Goal: Use online tool/utility: Use online tool/utility

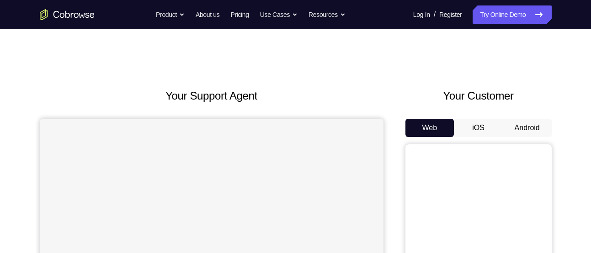
scroll to position [0, 0]
click at [522, 123] on button "Android" at bounding box center [527, 127] width 49 height 18
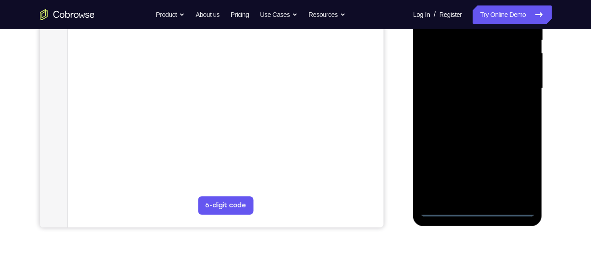
scroll to position [190, 0]
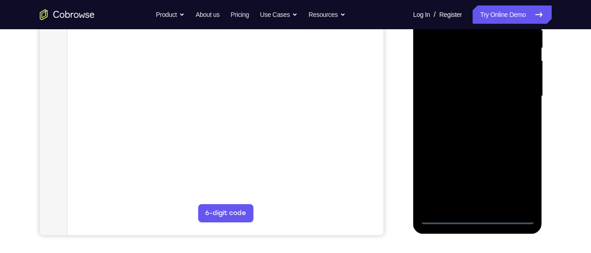
click at [475, 217] on div at bounding box center [477, 96] width 115 height 256
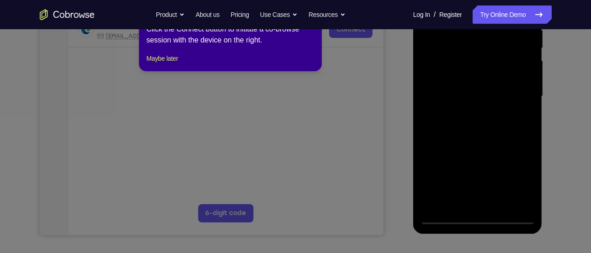
click at [525, 182] on icon at bounding box center [299, 119] width 598 height 267
click at [160, 64] on button "Maybe later" at bounding box center [162, 58] width 32 height 11
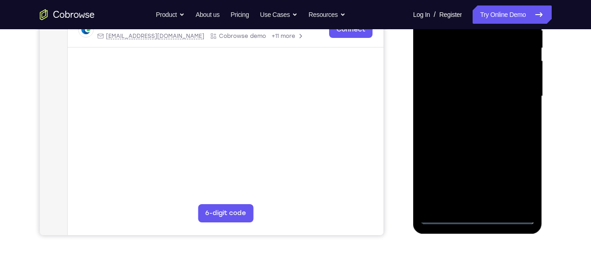
click at [515, 175] on div at bounding box center [477, 96] width 115 height 256
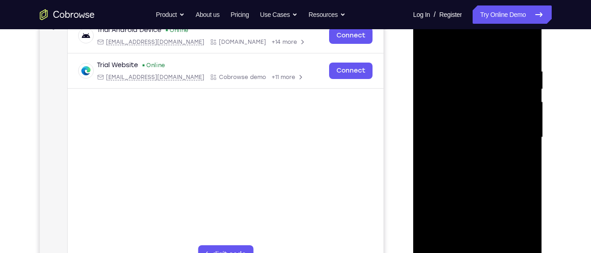
scroll to position [120, 0]
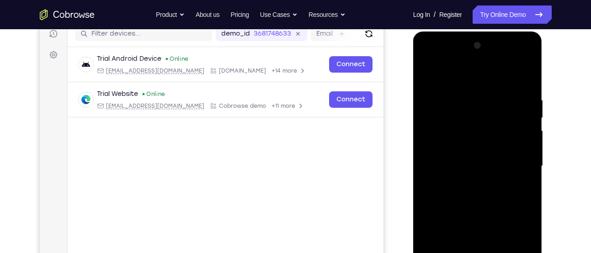
click at [437, 57] on div at bounding box center [477, 166] width 115 height 256
click at [514, 168] on div at bounding box center [477, 166] width 115 height 256
click at [519, 161] on div at bounding box center [477, 166] width 115 height 256
click at [469, 186] on div at bounding box center [477, 166] width 115 height 256
click at [470, 183] on div at bounding box center [477, 166] width 115 height 256
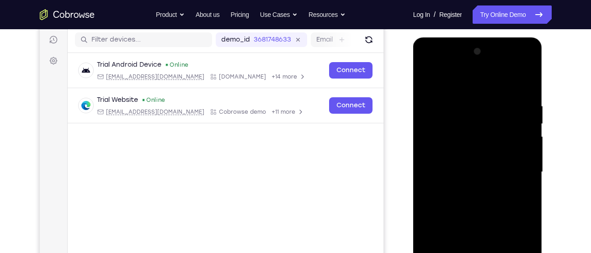
scroll to position [113, 0]
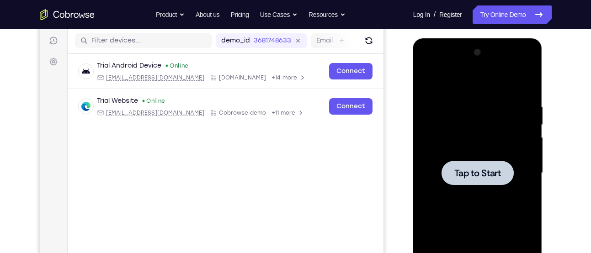
click at [471, 179] on div at bounding box center [478, 173] width 72 height 24
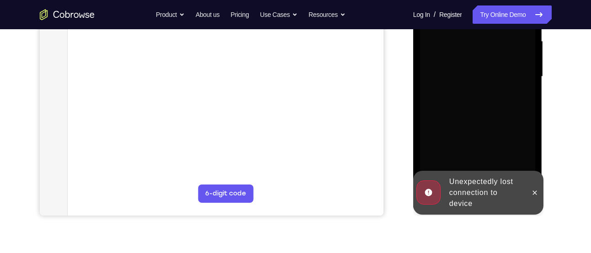
scroll to position [163, 0]
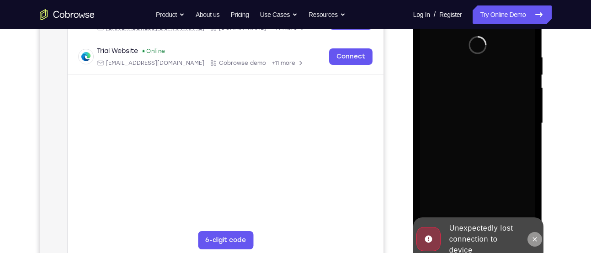
click at [540, 239] on button at bounding box center [535, 239] width 15 height 15
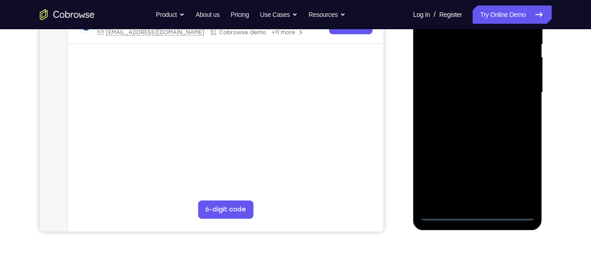
scroll to position [194, 0]
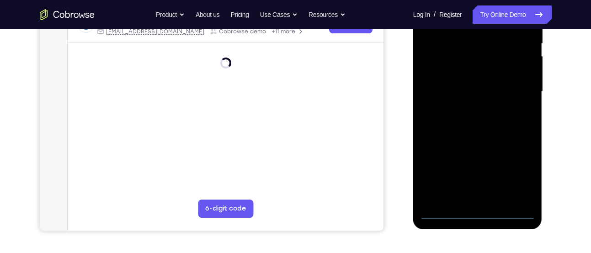
click at [479, 214] on div at bounding box center [477, 92] width 115 height 256
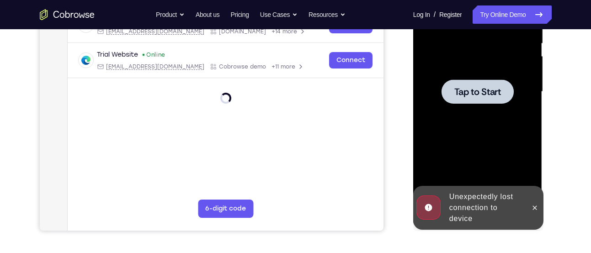
click at [458, 107] on div at bounding box center [477, 92] width 115 height 256
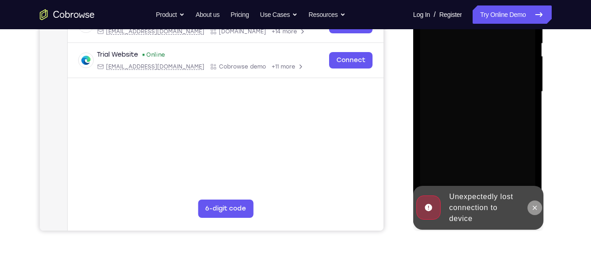
click at [540, 207] on button at bounding box center [535, 208] width 15 height 15
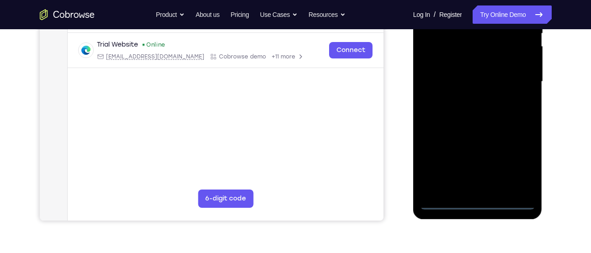
scroll to position [205, 0]
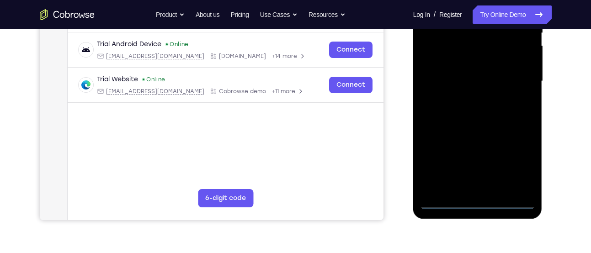
click at [481, 204] on div at bounding box center [477, 81] width 115 height 256
click at [516, 163] on div at bounding box center [477, 81] width 115 height 256
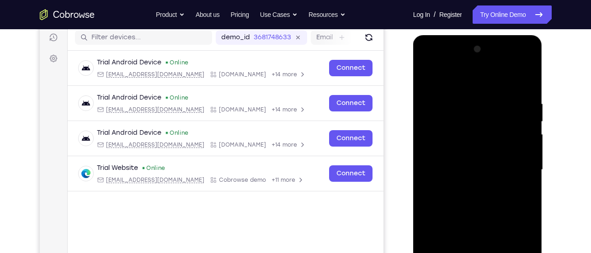
scroll to position [116, 0]
click at [426, 68] on div at bounding box center [477, 171] width 115 height 256
click at [517, 160] on div at bounding box center [477, 171] width 115 height 256
click at [465, 184] on div at bounding box center [477, 171] width 115 height 256
click at [461, 162] on div at bounding box center [477, 171] width 115 height 256
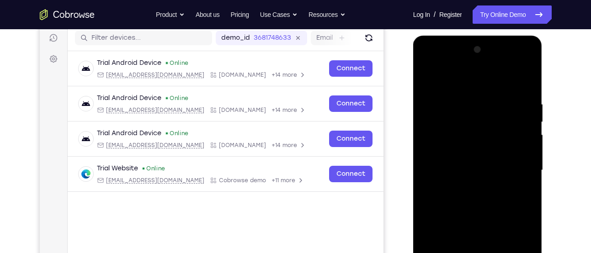
click at [450, 182] on div at bounding box center [477, 171] width 115 height 256
click at [459, 171] on div at bounding box center [477, 171] width 115 height 256
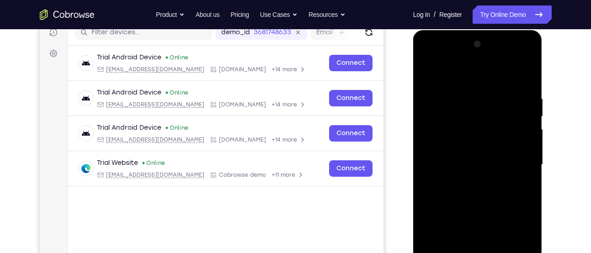
scroll to position [122, 0]
click at [490, 203] on div at bounding box center [477, 165] width 115 height 256
click at [489, 93] on div at bounding box center [477, 165] width 115 height 256
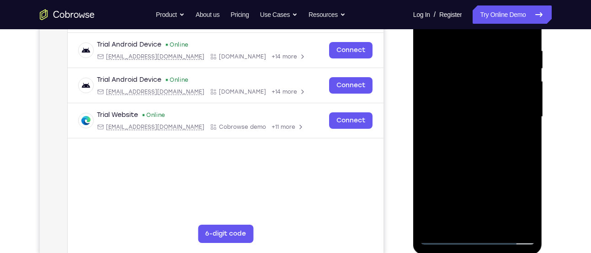
scroll to position [169, 0]
click at [511, 220] on div at bounding box center [477, 117] width 115 height 256
click at [438, 131] on div at bounding box center [477, 117] width 115 height 256
click at [513, 219] on div at bounding box center [477, 117] width 115 height 256
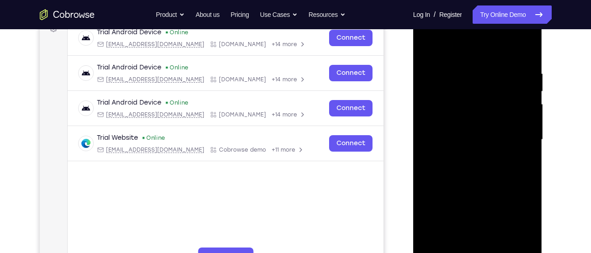
scroll to position [145, 0]
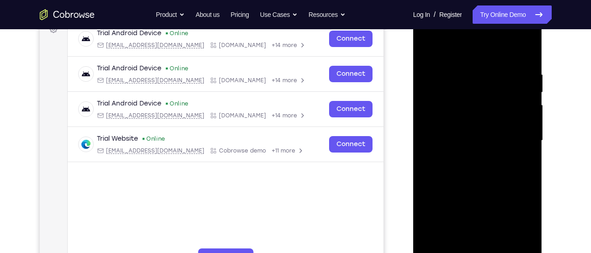
click at [515, 134] on div at bounding box center [477, 141] width 115 height 256
click at [429, 154] on div at bounding box center [477, 141] width 115 height 256
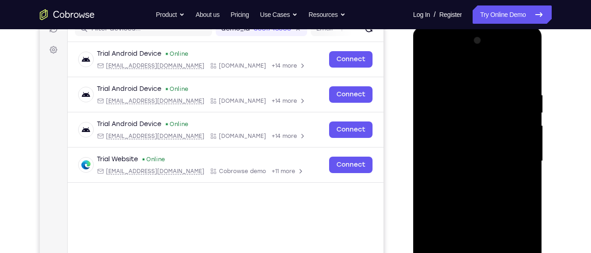
scroll to position [125, 0]
drag, startPoint x: 451, startPoint y: 158, endPoint x: 597, endPoint y: 173, distance: 146.6
click at [544, 173] on html "Online web based iOS Simulators and Android Emulators. Run iPhone, iPad, Mobile…" at bounding box center [478, 163] width 130 height 274
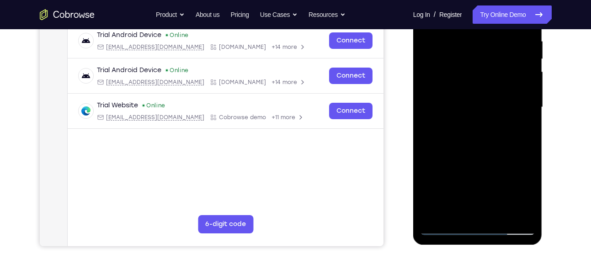
drag, startPoint x: 478, startPoint y: 171, endPoint x: 556, endPoint y: 171, distance: 78.6
click at [544, 171] on html "Online web based iOS Simulators and Android Emulators. Run iPhone, iPad, Mobile…" at bounding box center [478, 110] width 130 height 274
click at [511, 212] on div at bounding box center [477, 107] width 115 height 256
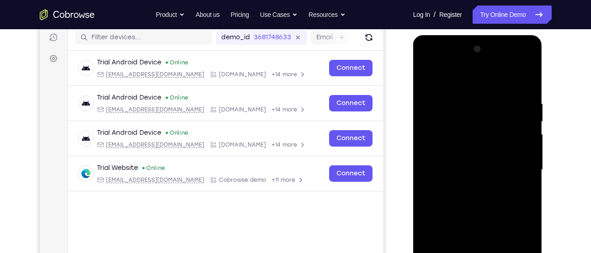
scroll to position [114, 0]
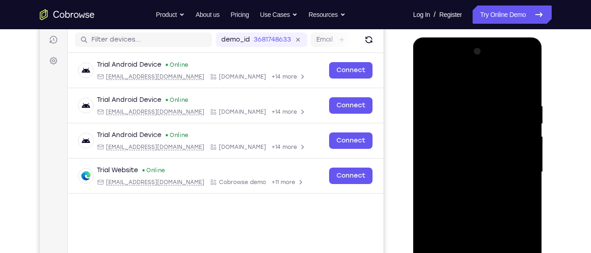
click at [522, 84] on div at bounding box center [477, 172] width 115 height 256
click at [529, 81] on div at bounding box center [477, 172] width 115 height 256
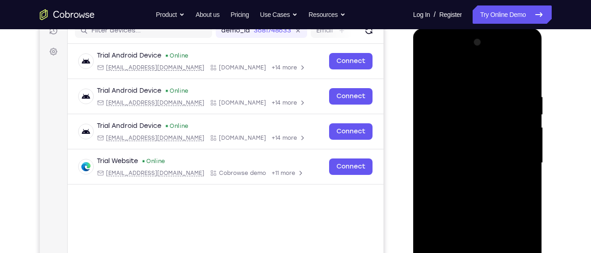
scroll to position [119, 0]
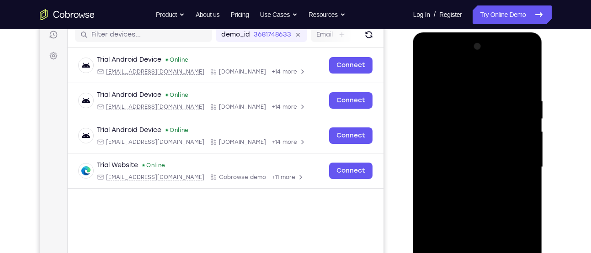
click at [447, 98] on div at bounding box center [477, 167] width 115 height 256
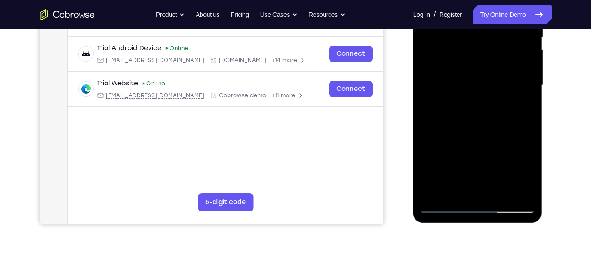
scroll to position [201, 0]
click at [503, 195] on div at bounding box center [477, 85] width 115 height 256
click at [469, 136] on div at bounding box center [477, 85] width 115 height 256
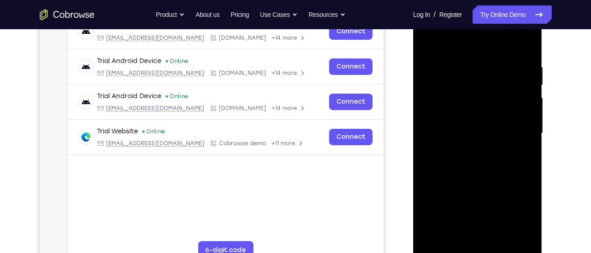
scroll to position [152, 0]
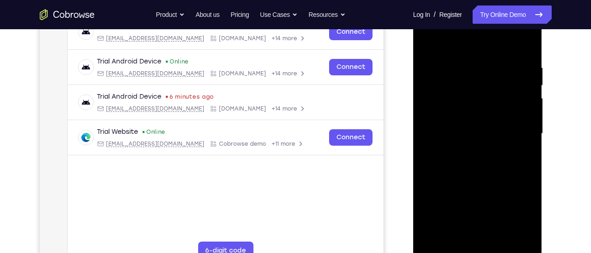
click at [468, 121] on div at bounding box center [477, 134] width 115 height 256
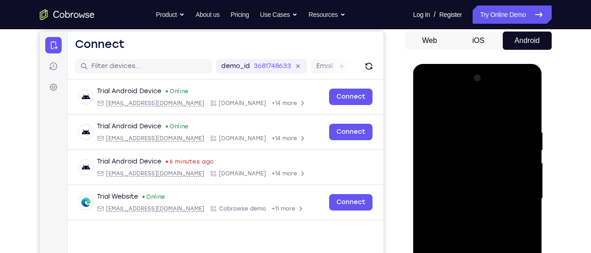
scroll to position [88, 0]
click at [427, 105] on div at bounding box center [477, 198] width 115 height 256
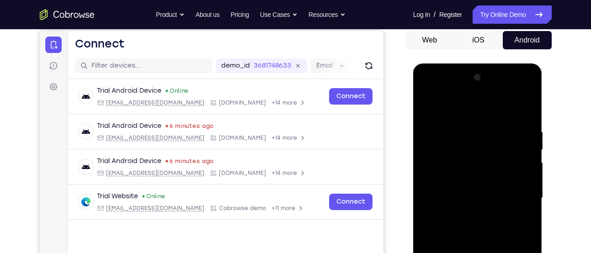
click at [427, 105] on div at bounding box center [477, 198] width 115 height 256
click at [457, 119] on div at bounding box center [477, 198] width 115 height 256
click at [525, 111] on div at bounding box center [477, 198] width 115 height 256
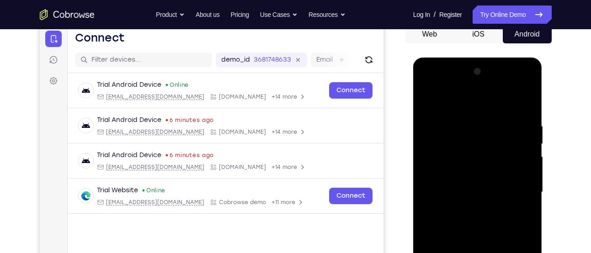
scroll to position [93, 0]
click at [523, 105] on div at bounding box center [477, 193] width 115 height 256
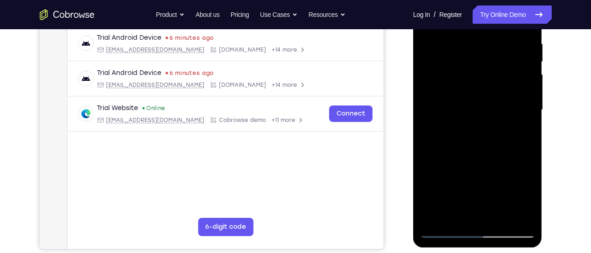
drag, startPoint x: 477, startPoint y: 163, endPoint x: 490, endPoint y: 94, distance: 70.2
click at [490, 94] on div at bounding box center [477, 110] width 115 height 256
click at [497, 217] on div at bounding box center [477, 110] width 115 height 256
click at [460, 103] on div at bounding box center [477, 110] width 115 height 256
click at [460, 127] on div at bounding box center [477, 110] width 115 height 256
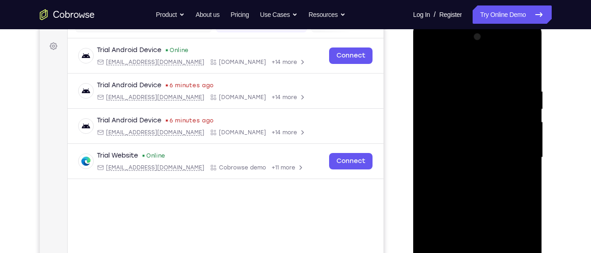
scroll to position [128, 0]
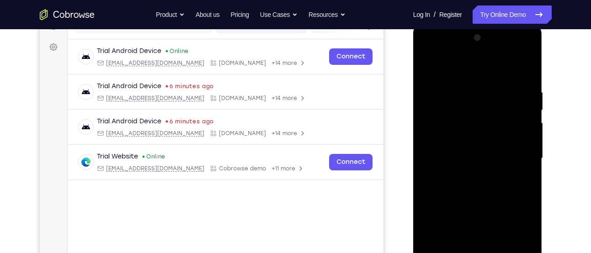
click at [424, 68] on div at bounding box center [477, 159] width 115 height 256
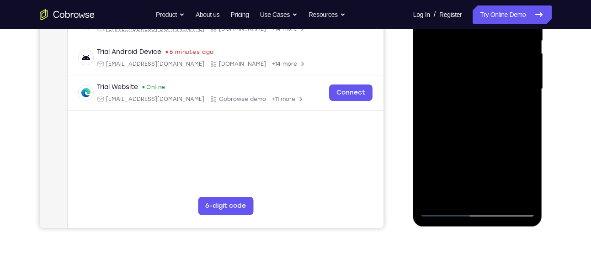
click at [503, 195] on div at bounding box center [477, 89] width 115 height 256
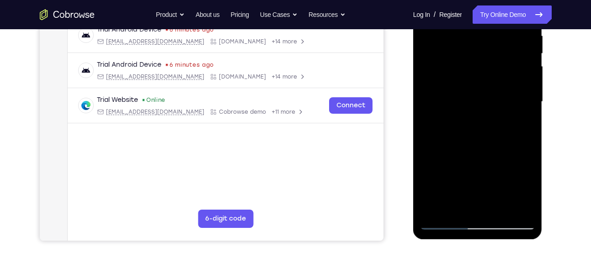
scroll to position [184, 0]
click at [478, 88] on div at bounding box center [477, 102] width 115 height 256
click at [500, 138] on div at bounding box center [477, 102] width 115 height 256
click at [495, 143] on div at bounding box center [477, 102] width 115 height 256
click at [464, 134] on div at bounding box center [477, 102] width 115 height 256
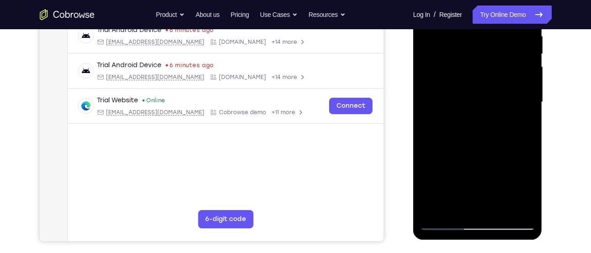
click at [449, 210] on div at bounding box center [477, 102] width 115 height 256
click at [457, 206] on div at bounding box center [477, 102] width 115 height 256
click at [518, 151] on div at bounding box center [477, 102] width 115 height 256
click at [523, 119] on div at bounding box center [477, 102] width 115 height 256
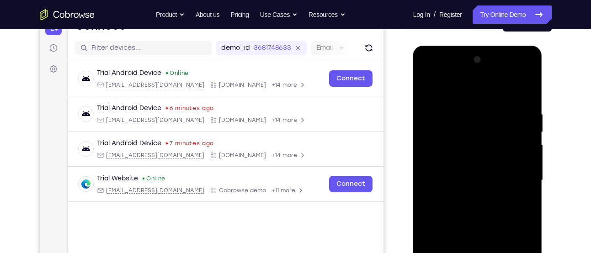
scroll to position [102, 0]
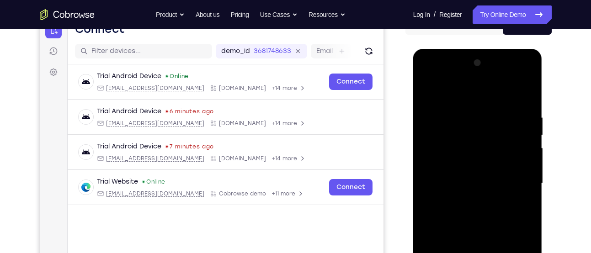
click at [424, 91] on div at bounding box center [477, 184] width 115 height 256
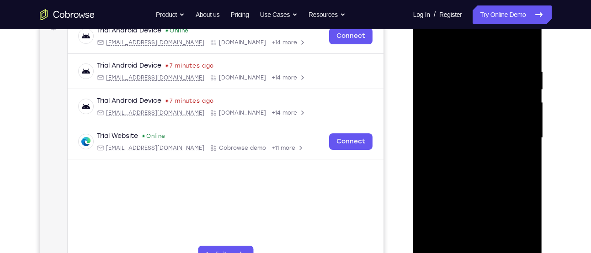
scroll to position [155, 0]
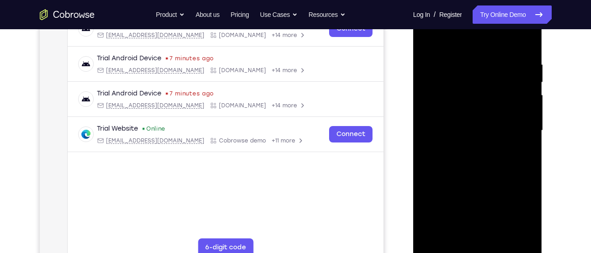
click at [470, 157] on div at bounding box center [477, 131] width 115 height 256
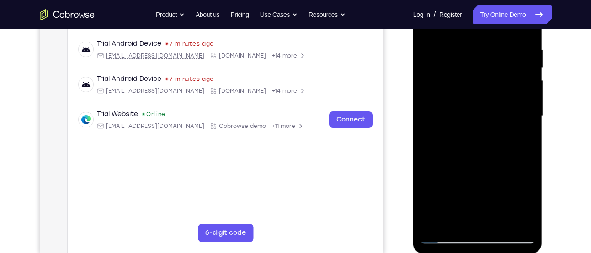
scroll to position [175, 0]
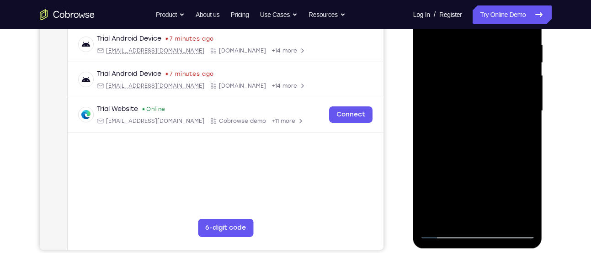
click at [448, 214] on div at bounding box center [477, 111] width 115 height 256
click at [523, 130] on div at bounding box center [477, 111] width 115 height 256
click at [524, 134] on div at bounding box center [477, 111] width 115 height 256
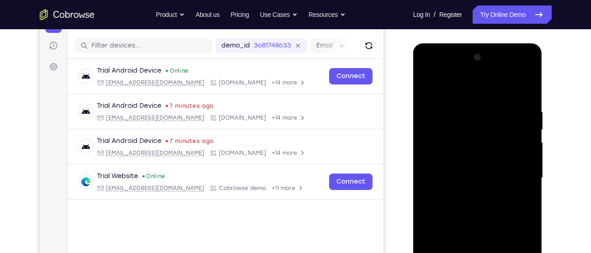
scroll to position [107, 0]
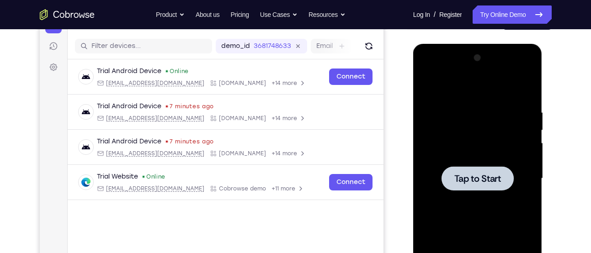
click at [463, 176] on span "Tap to Start" at bounding box center [477, 178] width 47 height 9
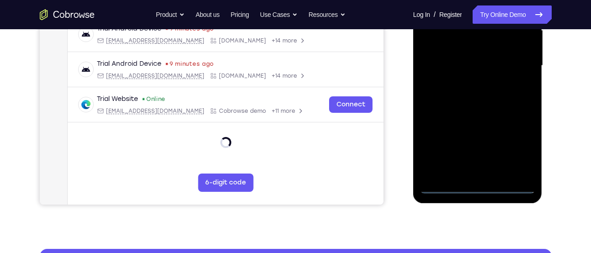
scroll to position [222, 0]
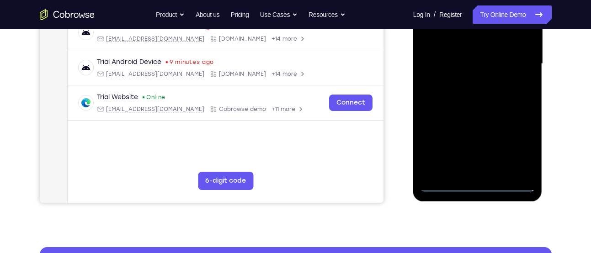
click at [478, 188] on div at bounding box center [477, 64] width 115 height 256
click at [520, 143] on div at bounding box center [477, 64] width 115 height 256
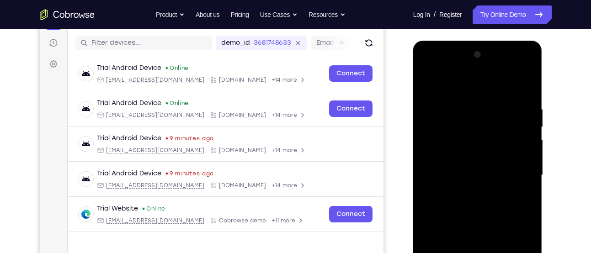
scroll to position [109, 0]
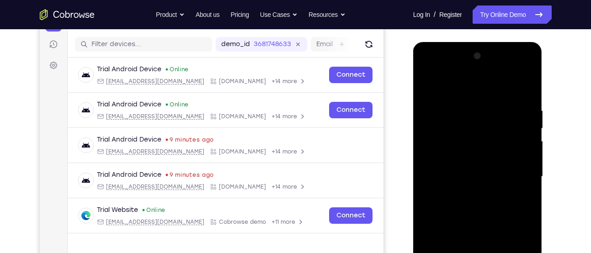
click at [429, 70] on div at bounding box center [477, 177] width 115 height 256
click at [519, 176] on div at bounding box center [477, 177] width 115 height 256
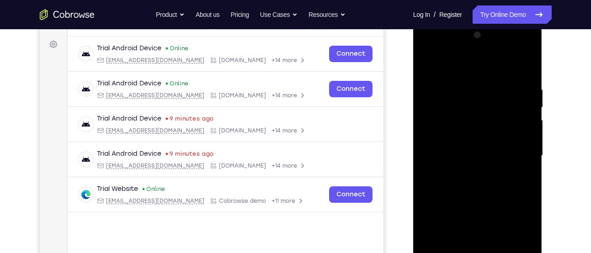
scroll to position [131, 0]
click at [468, 173] on div at bounding box center [477, 155] width 115 height 256
click at [463, 146] on div at bounding box center [477, 155] width 115 height 256
click at [455, 139] on div at bounding box center [477, 155] width 115 height 256
click at [465, 156] on div at bounding box center [477, 155] width 115 height 256
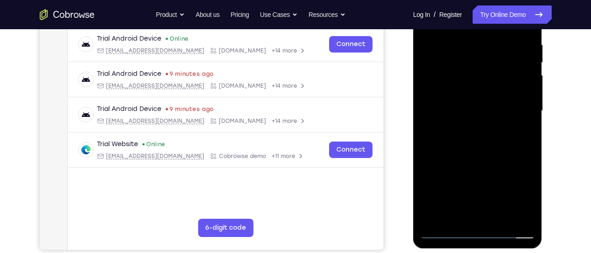
scroll to position [176, 0]
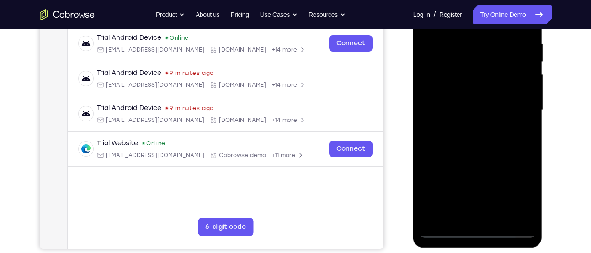
click at [479, 157] on div at bounding box center [477, 110] width 115 height 256
click at [502, 214] on div at bounding box center [477, 110] width 115 height 256
click at [477, 158] on div at bounding box center [477, 110] width 115 height 256
click at [465, 96] on div at bounding box center [477, 110] width 115 height 256
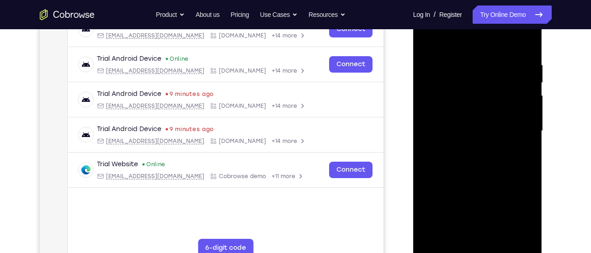
scroll to position [154, 0]
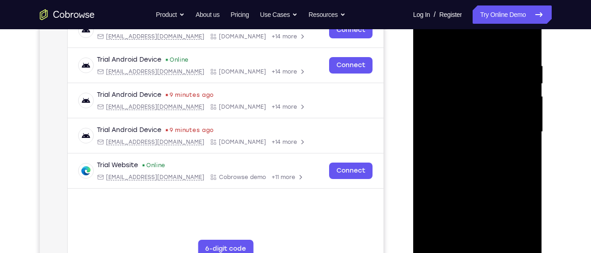
click at [460, 117] on div at bounding box center [477, 132] width 115 height 256
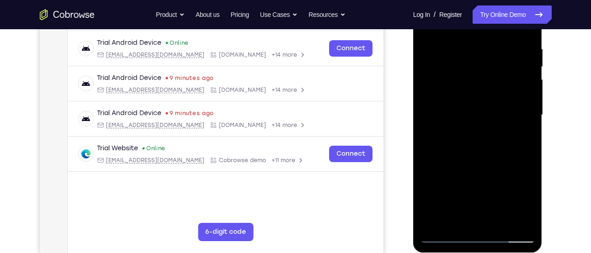
scroll to position [168, 0]
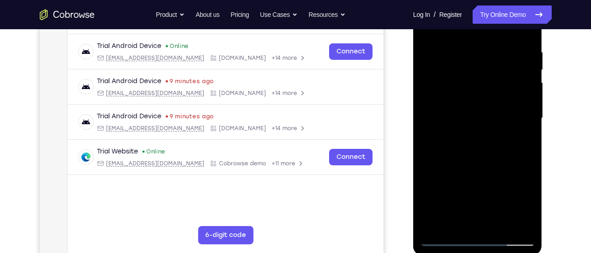
click at [451, 222] on div at bounding box center [477, 118] width 115 height 256
click at [521, 138] on div at bounding box center [477, 118] width 115 height 256
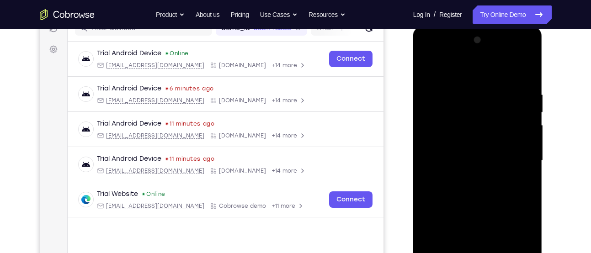
scroll to position [124, 0]
drag, startPoint x: 499, startPoint y: 140, endPoint x: 498, endPoint y: 180, distance: 39.8
click at [498, 180] on div at bounding box center [477, 162] width 115 height 256
drag, startPoint x: 502, startPoint y: 125, endPoint x: 488, endPoint y: 189, distance: 64.9
click at [488, 189] on div at bounding box center [477, 162] width 115 height 256
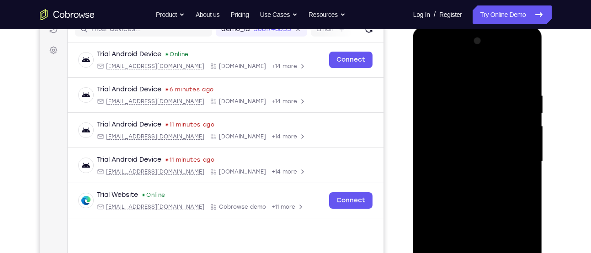
drag, startPoint x: 506, startPoint y: 132, endPoint x: 514, endPoint y: 31, distance: 100.9
click at [514, 31] on div at bounding box center [477, 163] width 129 height 273
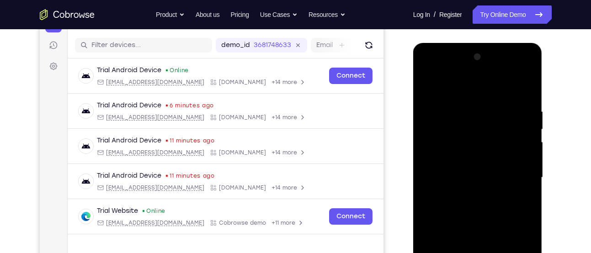
scroll to position [108, 0]
click at [426, 84] on div at bounding box center [477, 178] width 115 height 256
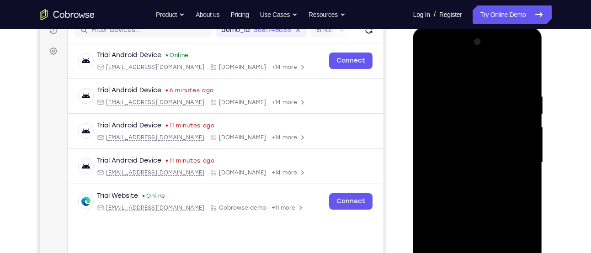
scroll to position [142, 0]
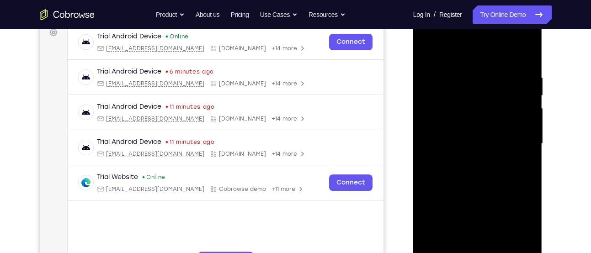
click at [473, 174] on div at bounding box center [477, 144] width 115 height 256
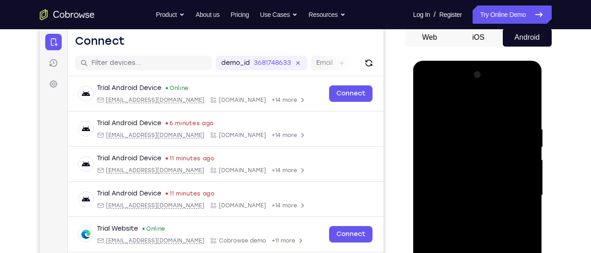
scroll to position [90, 0]
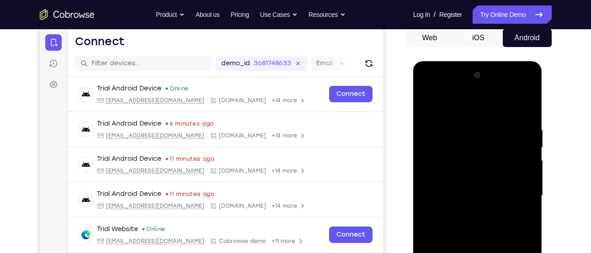
click at [426, 102] on div at bounding box center [477, 196] width 115 height 256
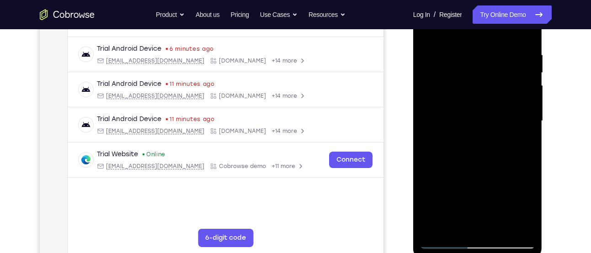
scroll to position [166, 0]
click at [468, 166] on div at bounding box center [477, 121] width 115 height 256
click at [471, 148] on div at bounding box center [477, 121] width 115 height 256
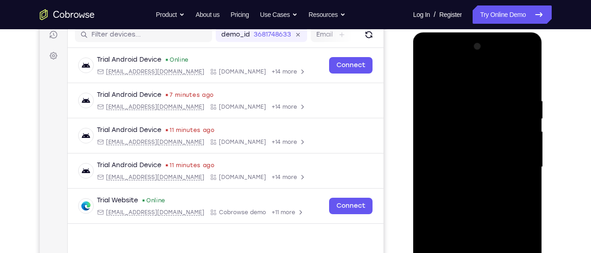
scroll to position [118, 0]
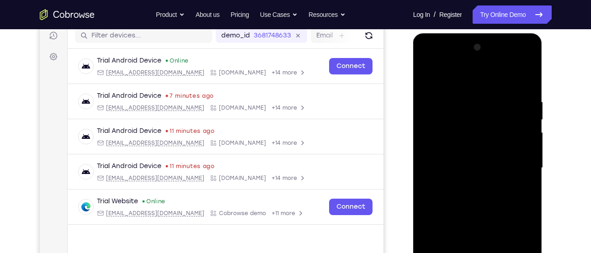
click at [426, 74] on div at bounding box center [477, 168] width 115 height 256
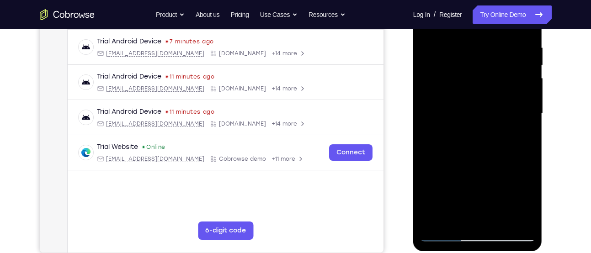
scroll to position [173, 0]
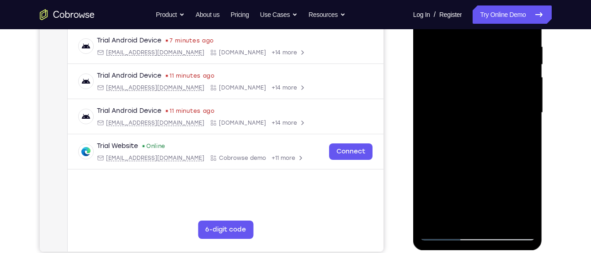
click at [497, 219] on div at bounding box center [477, 113] width 115 height 256
click at [480, 164] on div at bounding box center [477, 113] width 115 height 256
click at [499, 143] on div at bounding box center [477, 113] width 115 height 256
click at [497, 143] on div at bounding box center [477, 113] width 115 height 256
click at [469, 132] on div at bounding box center [477, 113] width 115 height 256
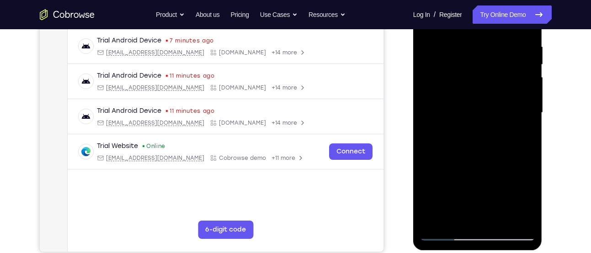
click at [440, 199] on div at bounding box center [477, 113] width 115 height 256
click at [452, 217] on div at bounding box center [477, 113] width 115 height 256
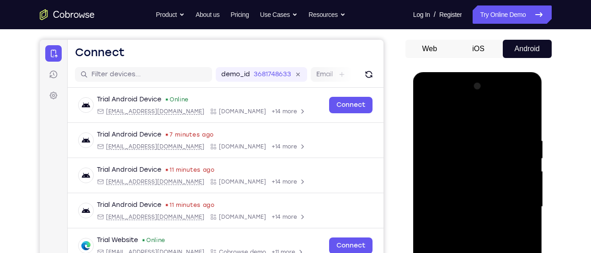
scroll to position [78, 0]
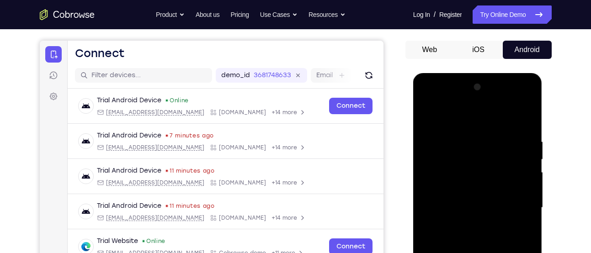
click at [430, 118] on div at bounding box center [477, 208] width 115 height 256
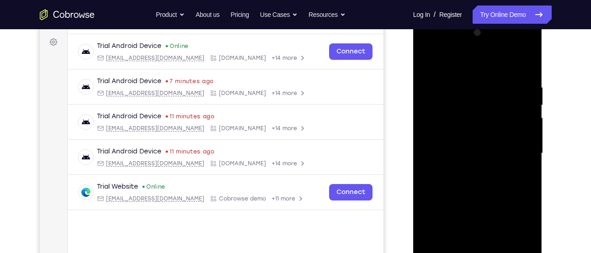
scroll to position [120, 0]
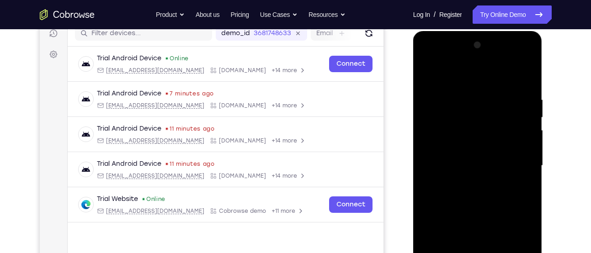
click at [433, 73] on div at bounding box center [477, 166] width 115 height 256
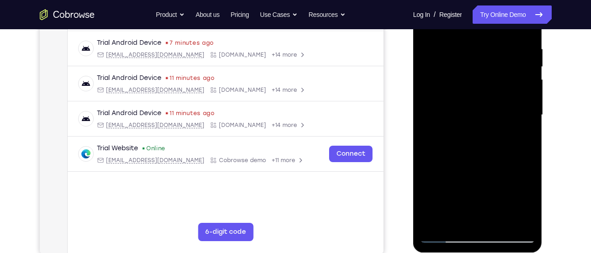
scroll to position [170, 0]
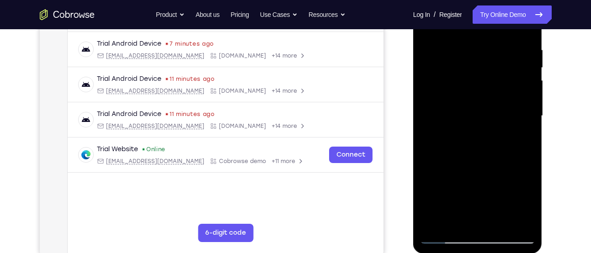
drag, startPoint x: 497, startPoint y: 163, endPoint x: 497, endPoint y: 139, distance: 23.8
click at [497, 139] on div at bounding box center [477, 116] width 115 height 256
click at [529, 134] on div at bounding box center [477, 116] width 115 height 256
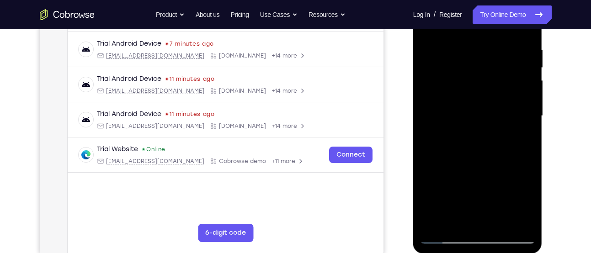
drag, startPoint x: 485, startPoint y: 169, endPoint x: 490, endPoint y: 68, distance: 101.2
click at [490, 68] on div at bounding box center [477, 116] width 115 height 256
click at [426, 117] on div at bounding box center [477, 116] width 115 height 256
drag, startPoint x: 487, startPoint y: 166, endPoint x: 468, endPoint y: 58, distance: 109.6
click at [468, 58] on div at bounding box center [477, 116] width 115 height 256
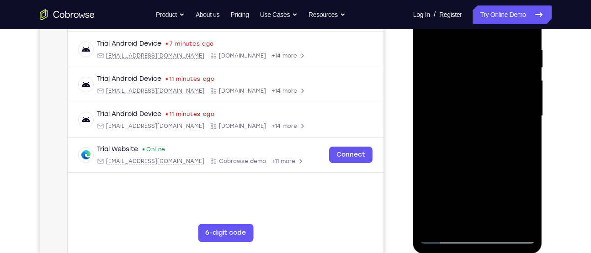
click at [526, 139] on div at bounding box center [477, 116] width 115 height 256
click at [500, 219] on div at bounding box center [477, 116] width 115 height 256
click at [465, 99] on div at bounding box center [477, 116] width 115 height 256
click at [454, 204] on div at bounding box center [477, 116] width 115 height 256
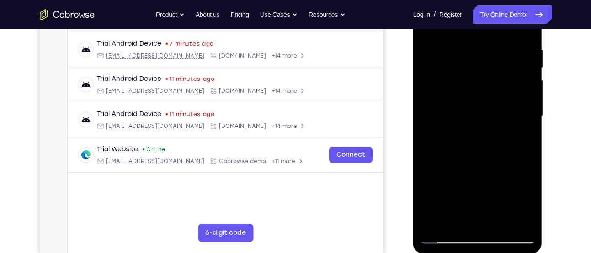
click at [445, 216] on div at bounding box center [477, 116] width 115 height 256
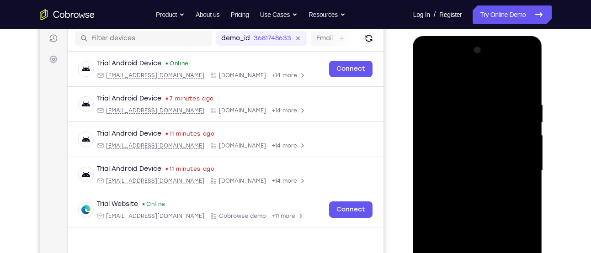
scroll to position [111, 0]
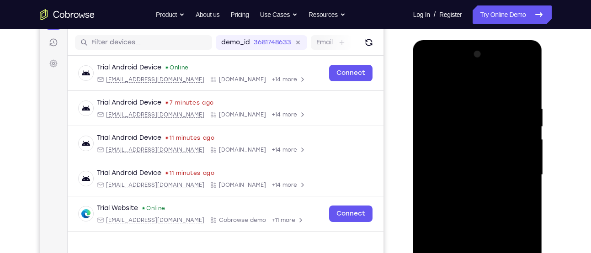
click at [428, 67] on div at bounding box center [477, 175] width 115 height 256
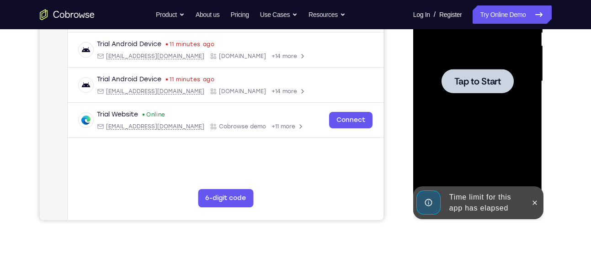
scroll to position [205, 0]
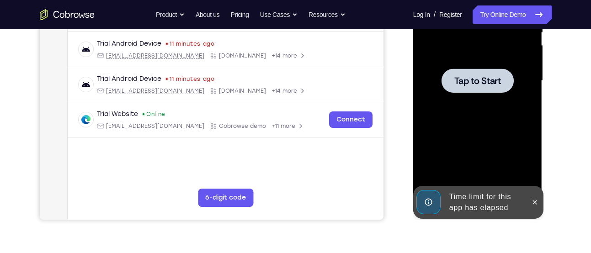
click at [488, 89] on div at bounding box center [478, 81] width 72 height 24
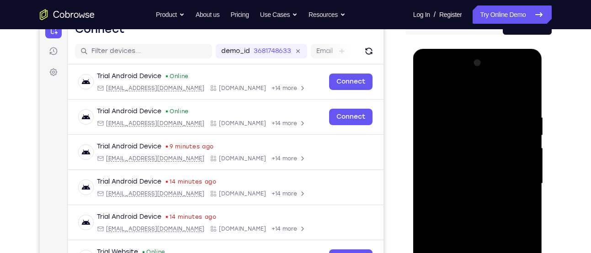
scroll to position [221, 0]
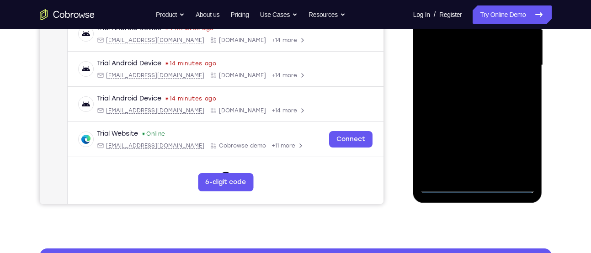
click at [476, 191] on div at bounding box center [477, 65] width 115 height 256
click at [517, 146] on div at bounding box center [477, 65] width 115 height 256
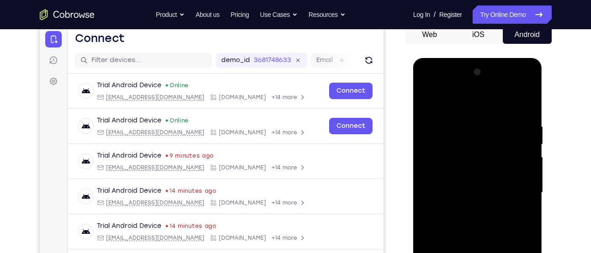
scroll to position [92, 0]
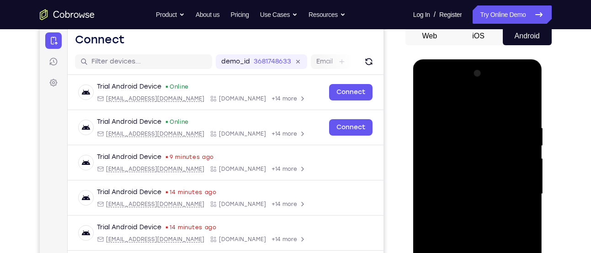
click at [426, 85] on div at bounding box center [477, 194] width 115 height 256
click at [517, 193] on div at bounding box center [477, 194] width 115 height 256
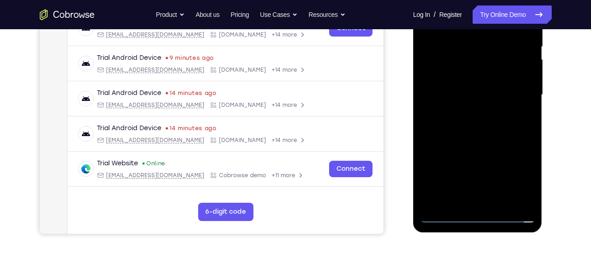
scroll to position [192, 0]
click at [489, 202] on div at bounding box center [477, 95] width 115 height 256
click at [472, 84] on div at bounding box center [477, 95] width 115 height 256
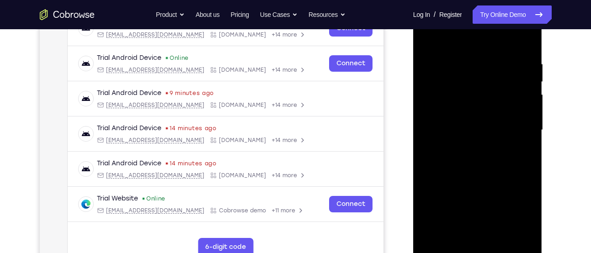
scroll to position [154, 0]
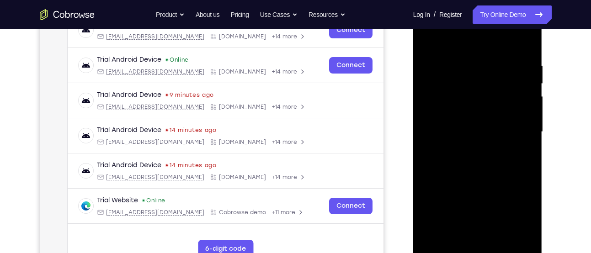
click at [446, 111] on div at bounding box center [477, 132] width 115 height 256
click at [476, 133] on div at bounding box center [477, 132] width 115 height 256
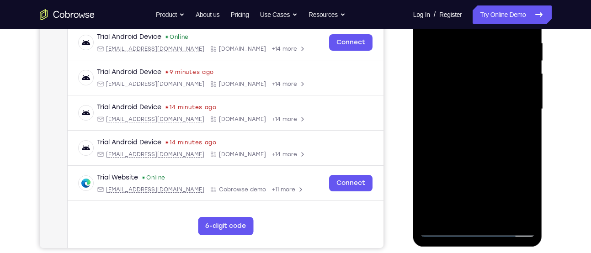
scroll to position [176, 0]
click at [486, 139] on div at bounding box center [477, 110] width 115 height 256
click at [500, 217] on div at bounding box center [477, 110] width 115 height 256
click at [497, 156] on div at bounding box center [477, 110] width 115 height 256
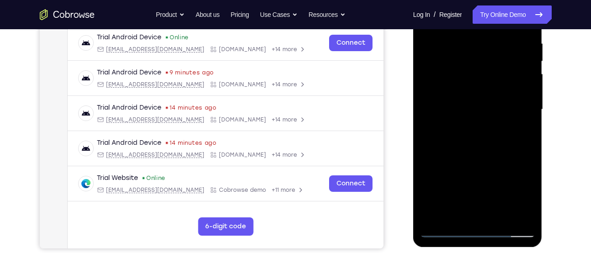
click at [498, 218] on div at bounding box center [477, 110] width 115 height 256
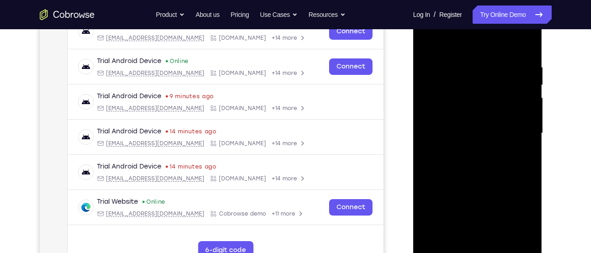
scroll to position [152, 0]
click at [491, 185] on div at bounding box center [477, 134] width 115 height 256
click at [471, 122] on div at bounding box center [477, 134] width 115 height 256
click at [476, 151] on div at bounding box center [477, 134] width 115 height 256
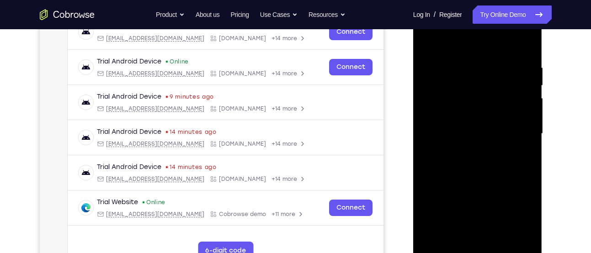
click at [467, 160] on div at bounding box center [477, 134] width 115 height 256
click at [457, 181] on div at bounding box center [477, 134] width 115 height 256
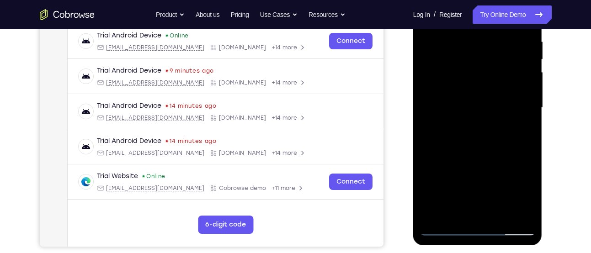
scroll to position [179, 0]
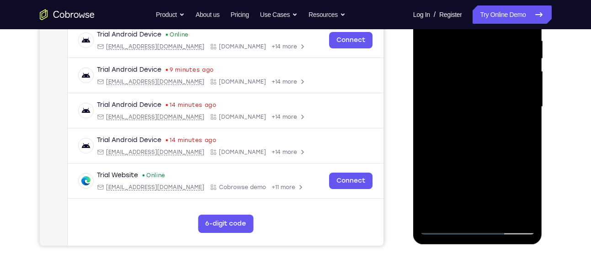
drag, startPoint x: 476, startPoint y: 138, endPoint x: 473, endPoint y: 218, distance: 79.6
click at [473, 218] on div at bounding box center [477, 107] width 115 height 256
drag, startPoint x: 479, startPoint y: 122, endPoint x: 474, endPoint y: 180, distance: 58.2
click at [474, 180] on div at bounding box center [477, 107] width 115 height 256
drag, startPoint x: 484, startPoint y: 181, endPoint x: 495, endPoint y: 31, distance: 150.4
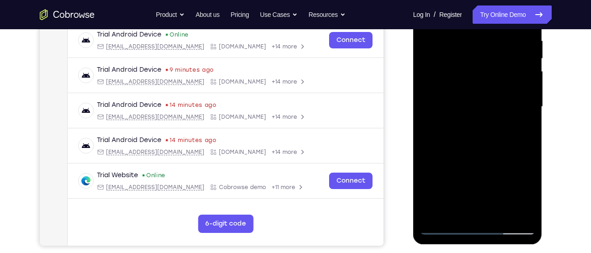
click at [495, 31] on div at bounding box center [477, 107] width 115 height 256
drag, startPoint x: 478, startPoint y: 179, endPoint x: 496, endPoint y: 31, distance: 148.8
click at [496, 31] on div at bounding box center [477, 107] width 115 height 256
drag, startPoint x: 503, startPoint y: 158, endPoint x: 514, endPoint y: 31, distance: 127.1
click at [514, 31] on div at bounding box center [477, 107] width 115 height 256
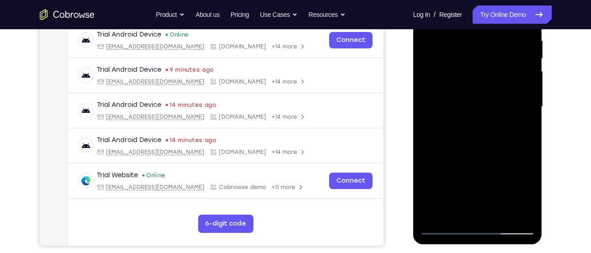
drag, startPoint x: 509, startPoint y: 185, endPoint x: 511, endPoint y: 107, distance: 78.7
click at [511, 107] on div at bounding box center [477, 107] width 115 height 256
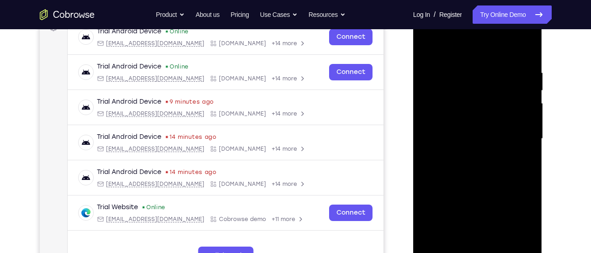
scroll to position [145, 0]
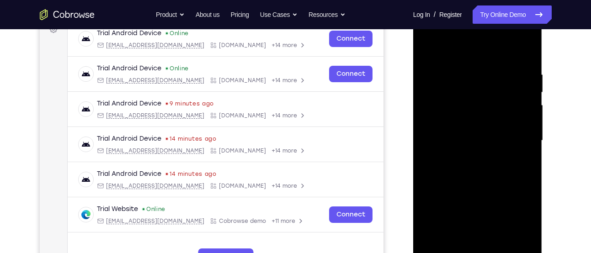
drag, startPoint x: 508, startPoint y: 179, endPoint x: 514, endPoint y: 59, distance: 120.4
click at [514, 59] on div at bounding box center [477, 141] width 115 height 256
drag, startPoint x: 497, startPoint y: 206, endPoint x: 498, endPoint y: 55, distance: 150.9
click at [498, 55] on div at bounding box center [477, 141] width 115 height 256
drag, startPoint x: 507, startPoint y: 170, endPoint x: 502, endPoint y: 17, distance: 152.3
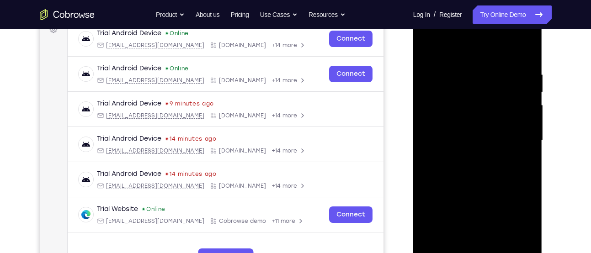
click at [502, 17] on div at bounding box center [477, 141] width 115 height 256
drag, startPoint x: 516, startPoint y: 208, endPoint x: 503, endPoint y: 117, distance: 91.9
click at [503, 117] on div at bounding box center [477, 141] width 115 height 256
click at [456, 243] on div at bounding box center [477, 141] width 115 height 256
click at [528, 160] on div at bounding box center [477, 141] width 115 height 256
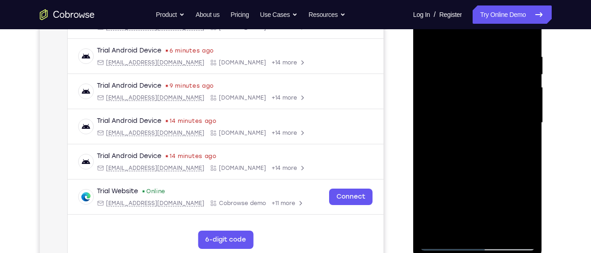
scroll to position [163, 0]
drag, startPoint x: 466, startPoint y: 68, endPoint x: 475, endPoint y: 130, distance: 63.2
click at [475, 130] on div at bounding box center [477, 123] width 115 height 256
click at [490, 123] on div at bounding box center [477, 123] width 115 height 256
click at [505, 142] on div at bounding box center [477, 123] width 115 height 256
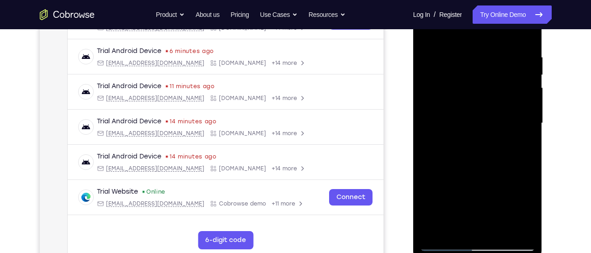
click at [524, 145] on div at bounding box center [477, 123] width 115 height 256
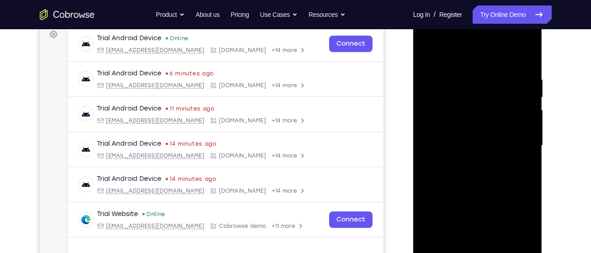
scroll to position [141, 0]
click at [426, 54] on div at bounding box center [477, 145] width 115 height 256
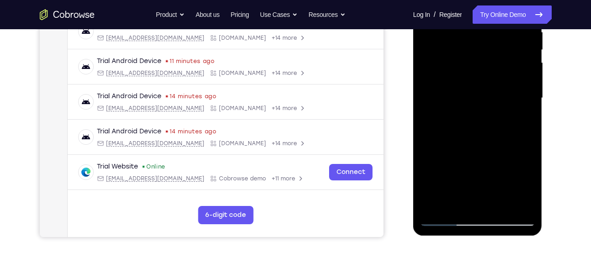
scroll to position [195, 0]
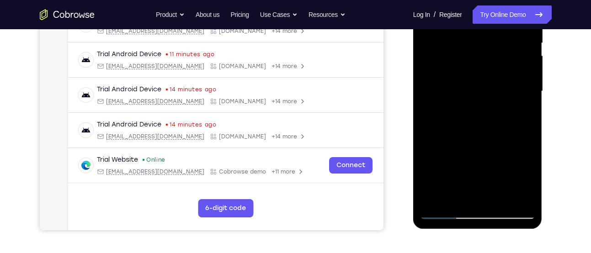
click at [477, 195] on div at bounding box center [477, 91] width 115 height 256
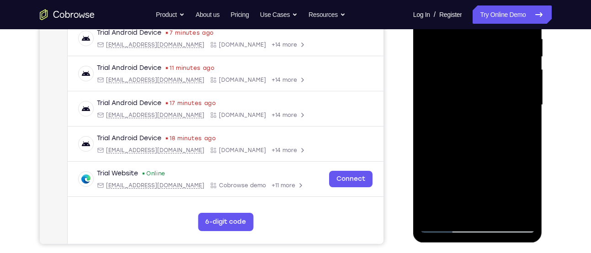
scroll to position [181, 0]
drag, startPoint x: 478, startPoint y: 153, endPoint x: 473, endPoint y: 87, distance: 66.0
click at [473, 87] on div at bounding box center [477, 106] width 115 height 256
drag, startPoint x: 475, startPoint y: 150, endPoint x: 454, endPoint y: 53, distance: 98.6
click at [454, 53] on div at bounding box center [477, 106] width 115 height 256
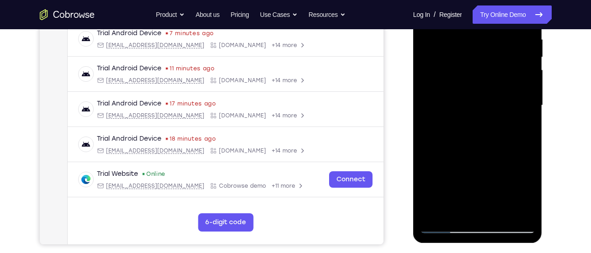
drag, startPoint x: 477, startPoint y: 183, endPoint x: 452, endPoint y: 79, distance: 107.7
click at [452, 79] on div at bounding box center [477, 106] width 115 height 256
drag, startPoint x: 487, startPoint y: 182, endPoint x: 465, endPoint y: 70, distance: 114.2
click at [465, 70] on div at bounding box center [477, 106] width 115 height 256
drag, startPoint x: 481, startPoint y: 163, endPoint x: 415, endPoint y: 6, distance: 170.5
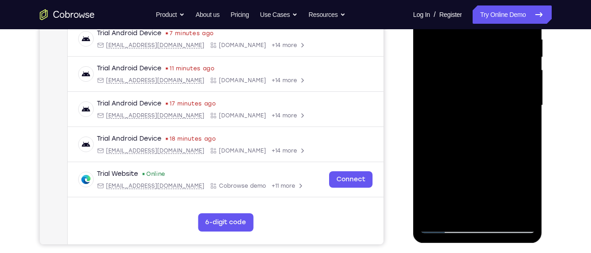
click at [415, 6] on div at bounding box center [477, 107] width 129 height 273
drag, startPoint x: 494, startPoint y: 170, endPoint x: 458, endPoint y: 57, distance: 118.1
click at [458, 57] on div at bounding box center [477, 106] width 115 height 256
drag, startPoint x: 500, startPoint y: 153, endPoint x: 484, endPoint y: 26, distance: 128.6
click at [484, 26] on div at bounding box center [477, 106] width 115 height 256
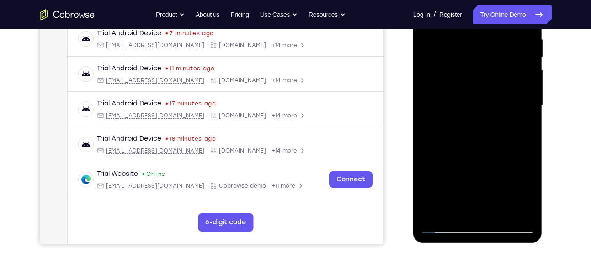
drag, startPoint x: 503, startPoint y: 164, endPoint x: 477, endPoint y: 67, distance: 100.4
click at [477, 67] on div at bounding box center [477, 106] width 115 height 256
drag, startPoint x: 489, startPoint y: 152, endPoint x: 449, endPoint y: 57, distance: 102.9
click at [449, 57] on div at bounding box center [477, 106] width 115 height 256
click at [530, 134] on div at bounding box center [477, 106] width 115 height 256
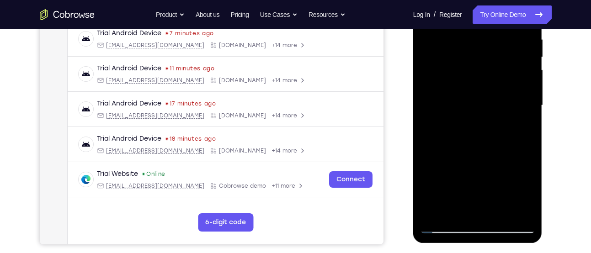
drag, startPoint x: 490, startPoint y: 184, endPoint x: 476, endPoint y: 57, distance: 128.0
click at [476, 57] on div at bounding box center [477, 106] width 115 height 256
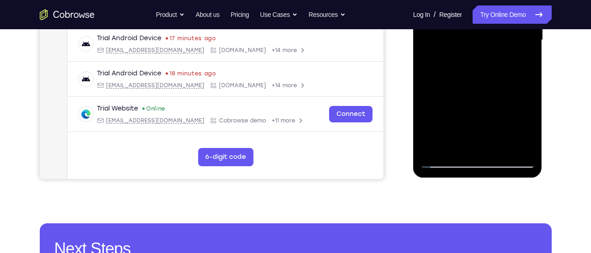
scroll to position [246, 0]
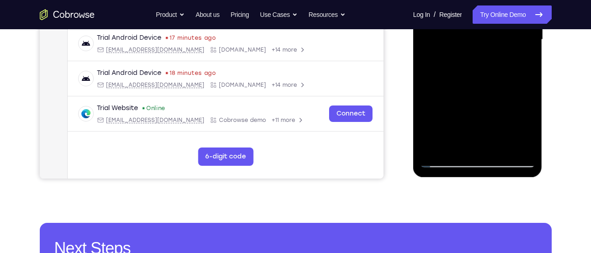
click at [501, 150] on div at bounding box center [477, 40] width 115 height 256
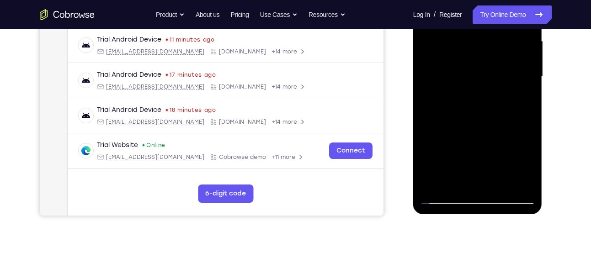
scroll to position [209, 0]
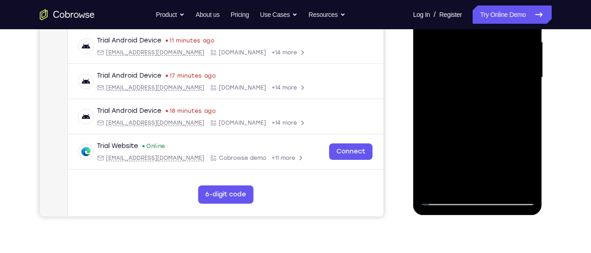
click at [457, 63] on div at bounding box center [477, 78] width 115 height 256
click at [452, 165] on div at bounding box center [477, 78] width 115 height 256
click at [448, 181] on div at bounding box center [477, 78] width 115 height 256
click at [522, 97] on div at bounding box center [477, 78] width 115 height 256
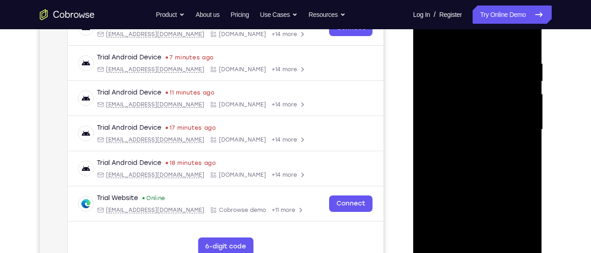
scroll to position [155, 0]
